Goal: Find specific page/section: Find specific page/section

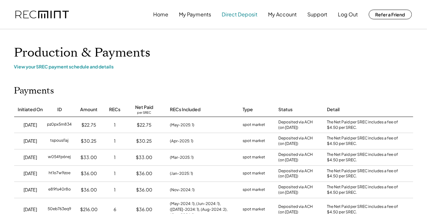
click at [244, 14] on button "Direct Deposit" at bounding box center [240, 14] width 36 height 13
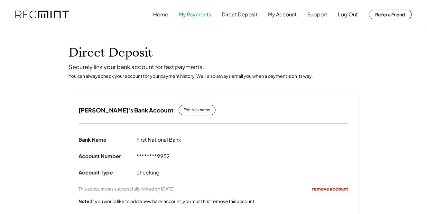
click at [191, 15] on button "My Payments" at bounding box center [195, 14] width 32 height 13
